Goal: Task Accomplishment & Management: Use online tool/utility

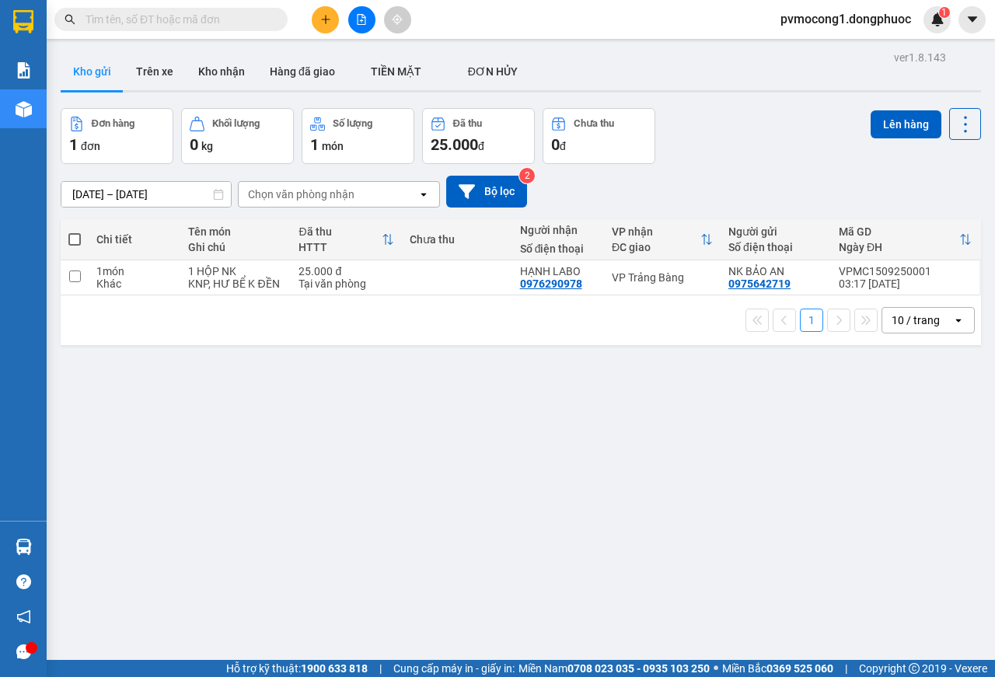
click at [75, 241] on span at bounding box center [74, 239] width 12 height 12
click at [75, 232] on input "checkbox" at bounding box center [75, 232] width 0 height 0
checkbox input "true"
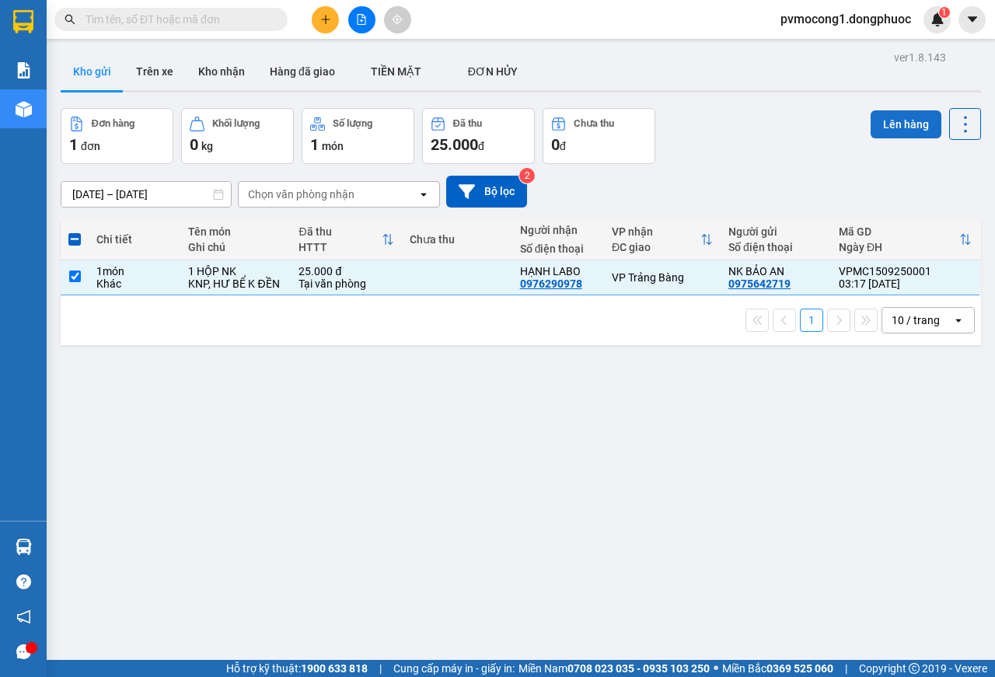
click at [893, 120] on button "Lên hàng" at bounding box center [906, 124] width 71 height 28
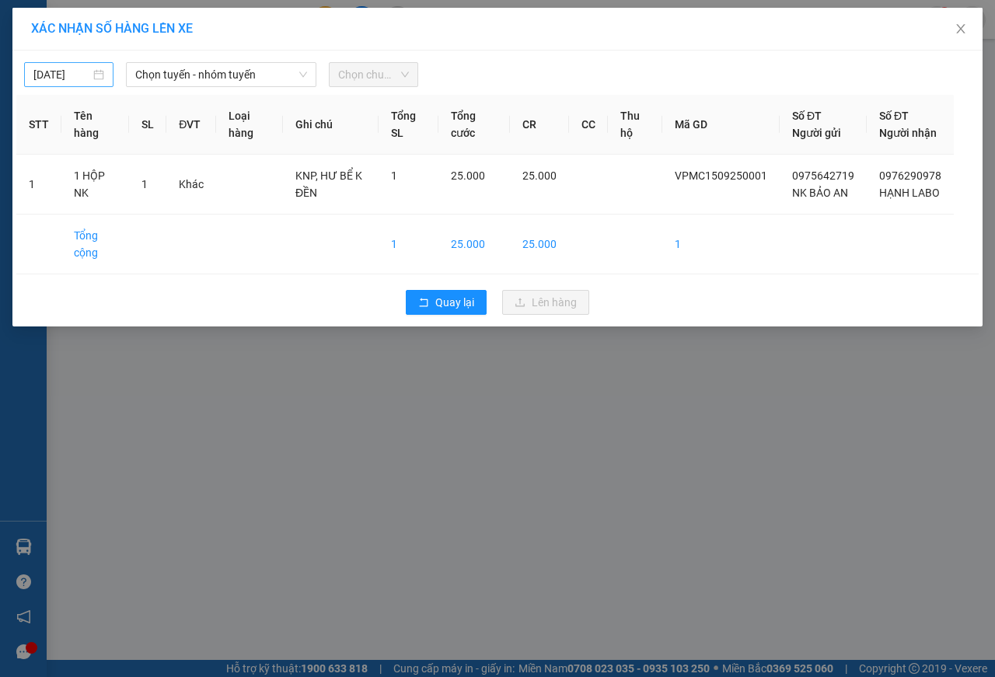
click at [60, 65] on div "[DATE]" at bounding box center [68, 74] width 89 height 25
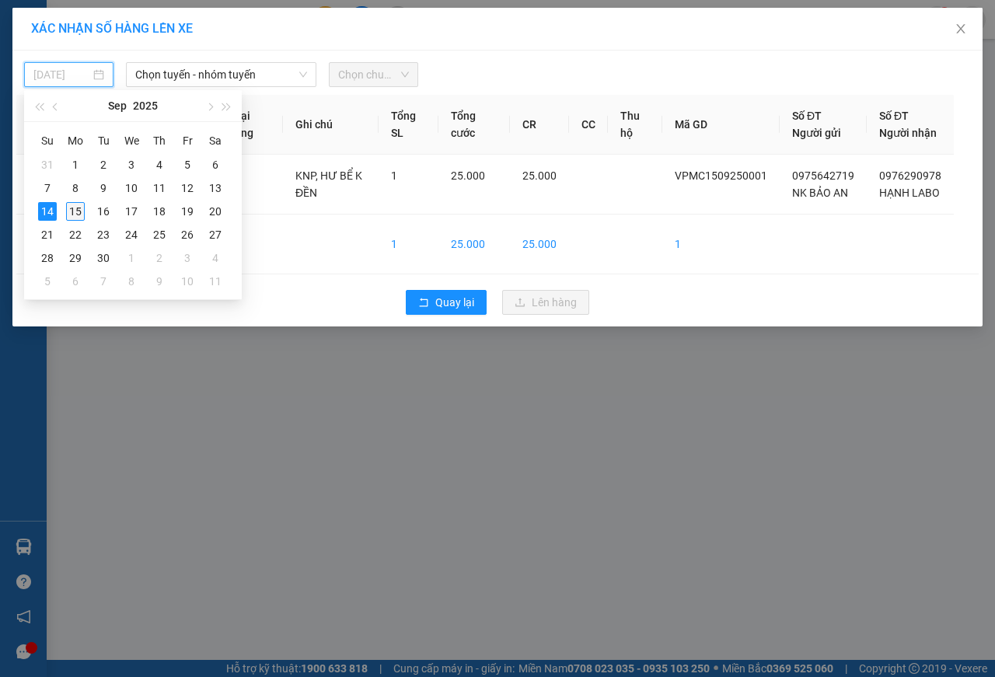
click at [75, 209] on div "15" at bounding box center [75, 211] width 19 height 19
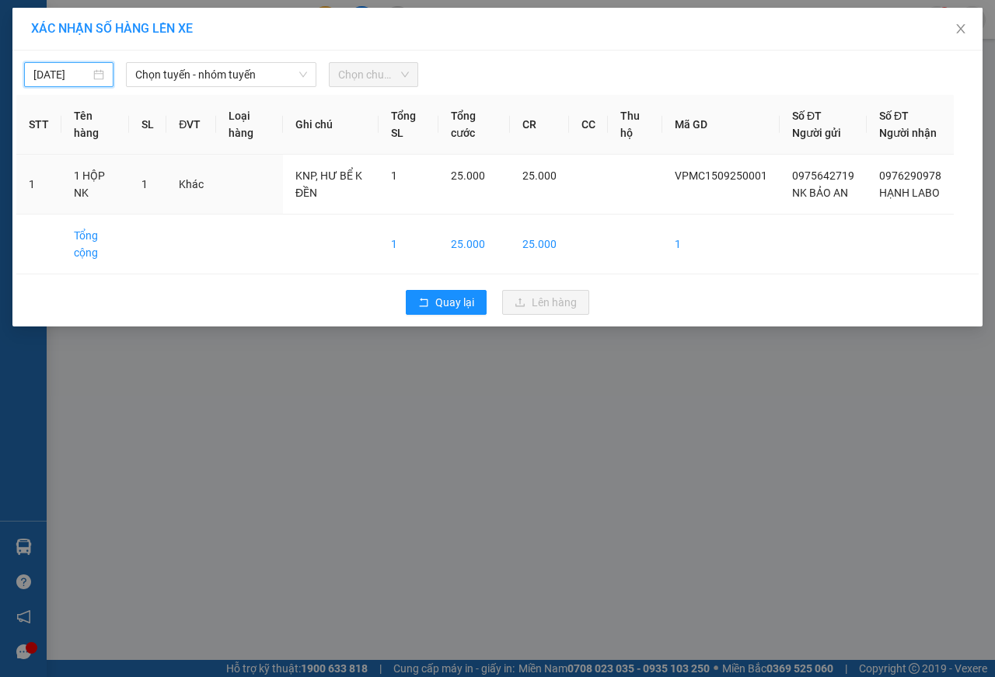
type input "[DATE]"
click at [154, 72] on span "Chọn tuyến - nhóm tuyến" at bounding box center [221, 74] width 172 height 23
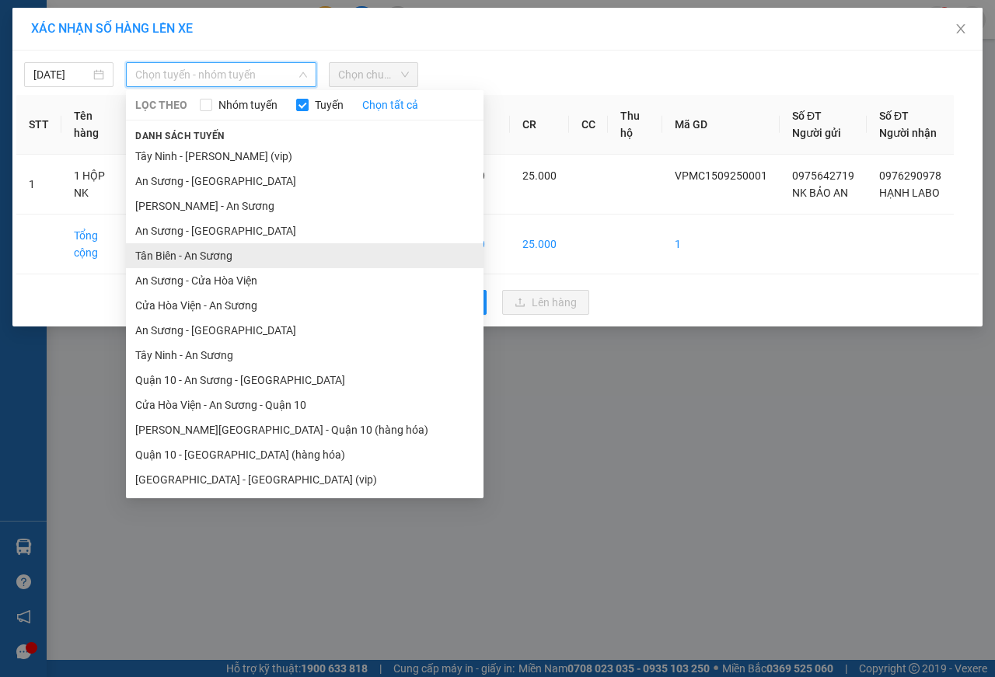
click at [166, 260] on li "Tân Biên - An Sương" at bounding box center [305, 255] width 358 height 25
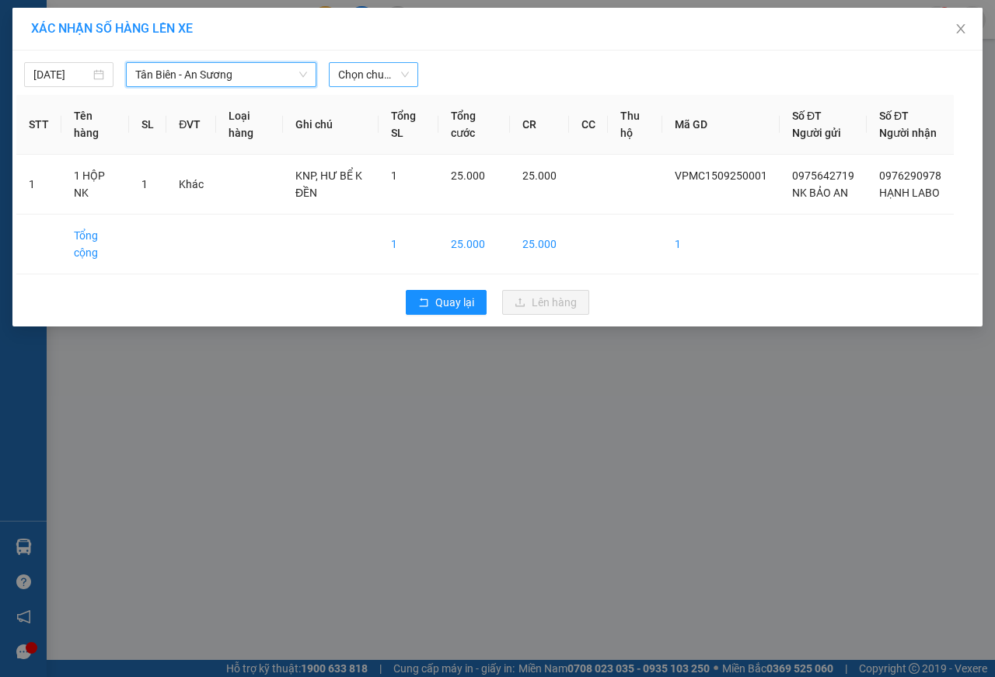
click at [372, 72] on span "Chọn chuyến" at bounding box center [373, 74] width 71 height 23
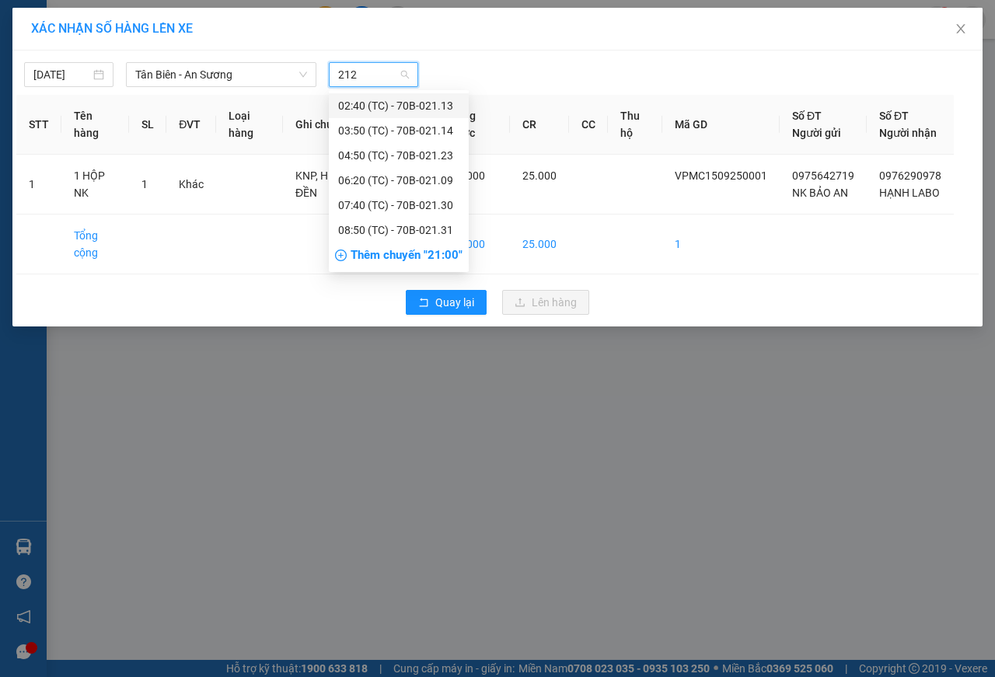
type input "2123"
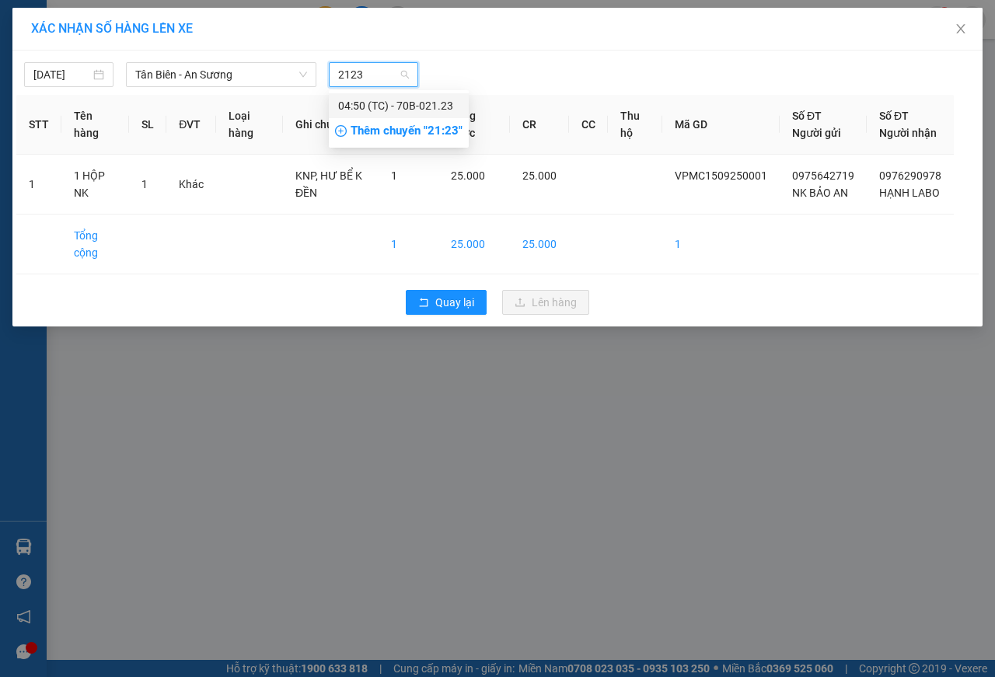
click at [418, 101] on div "04:50 (TC) - 70B-021.23" at bounding box center [398, 105] width 121 height 17
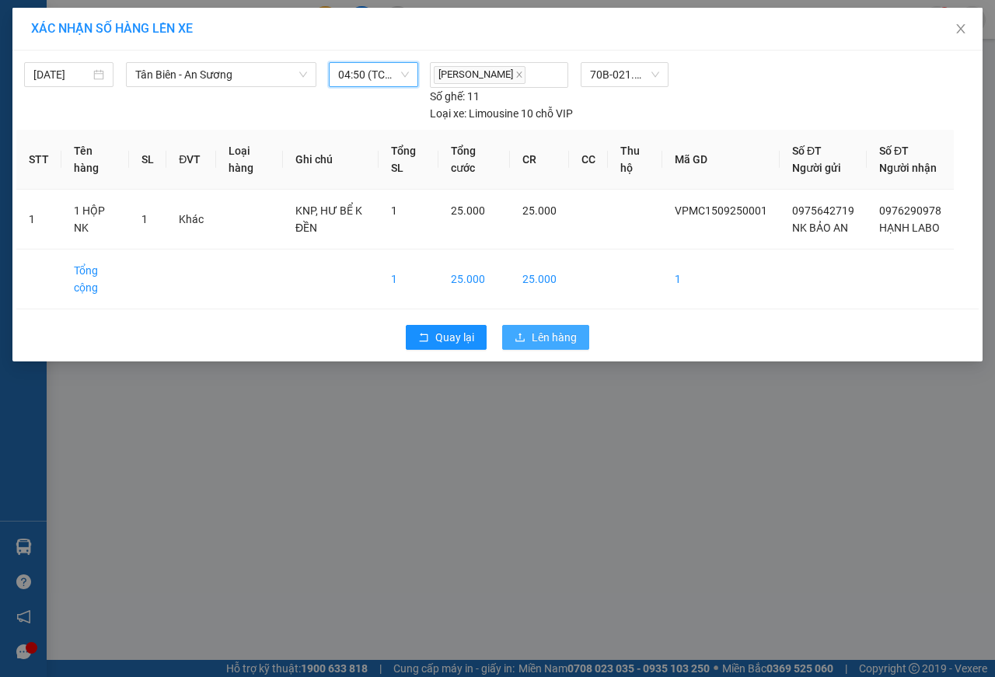
click at [560, 346] on span "Lên hàng" at bounding box center [554, 337] width 45 height 17
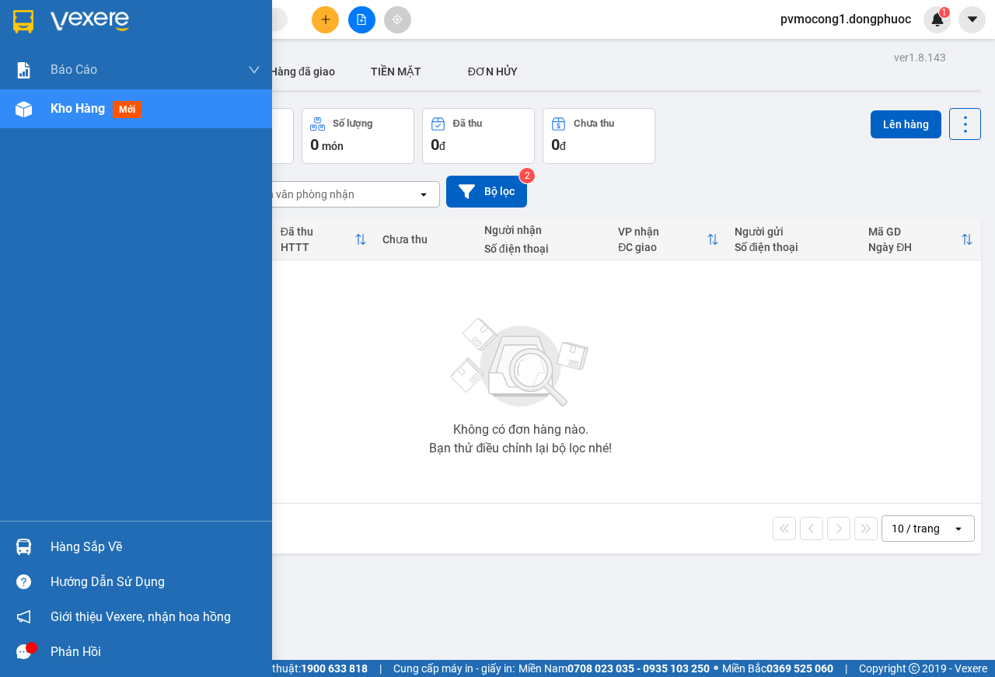
click at [72, 542] on div "Hàng sắp về" at bounding box center [156, 547] width 210 height 23
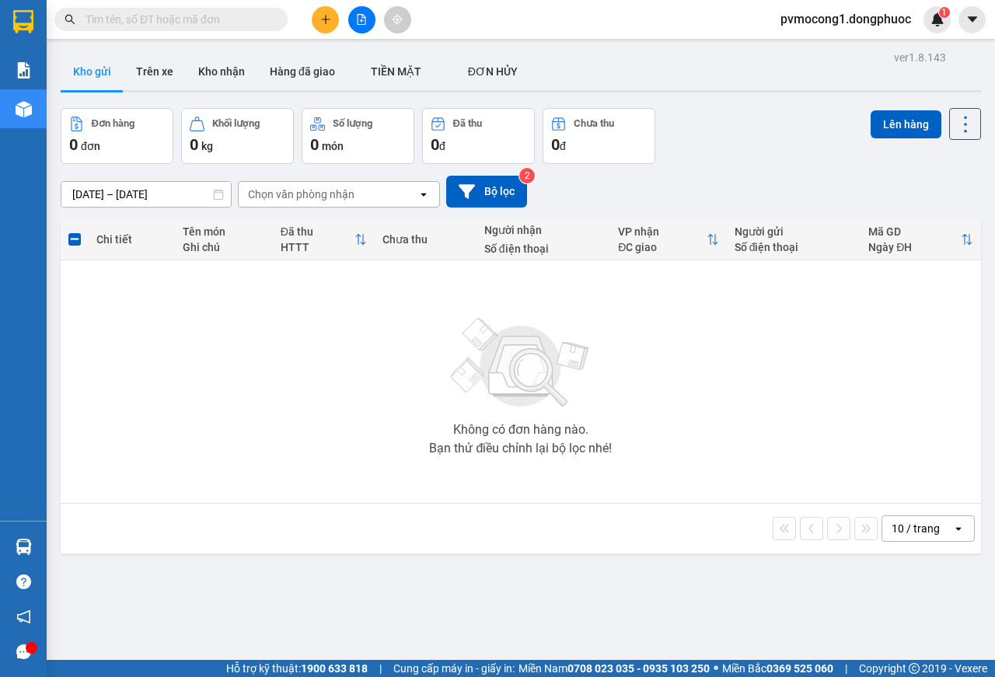
click at [386, 317] on section "Kết quả tìm kiếm ( 0 ) Bộ lọc No Data pvmocong1.dongphuoc 1 Báo cáo Mẫu 1: Báo …" at bounding box center [497, 338] width 995 height 677
